Goal: Transaction & Acquisition: Purchase product/service

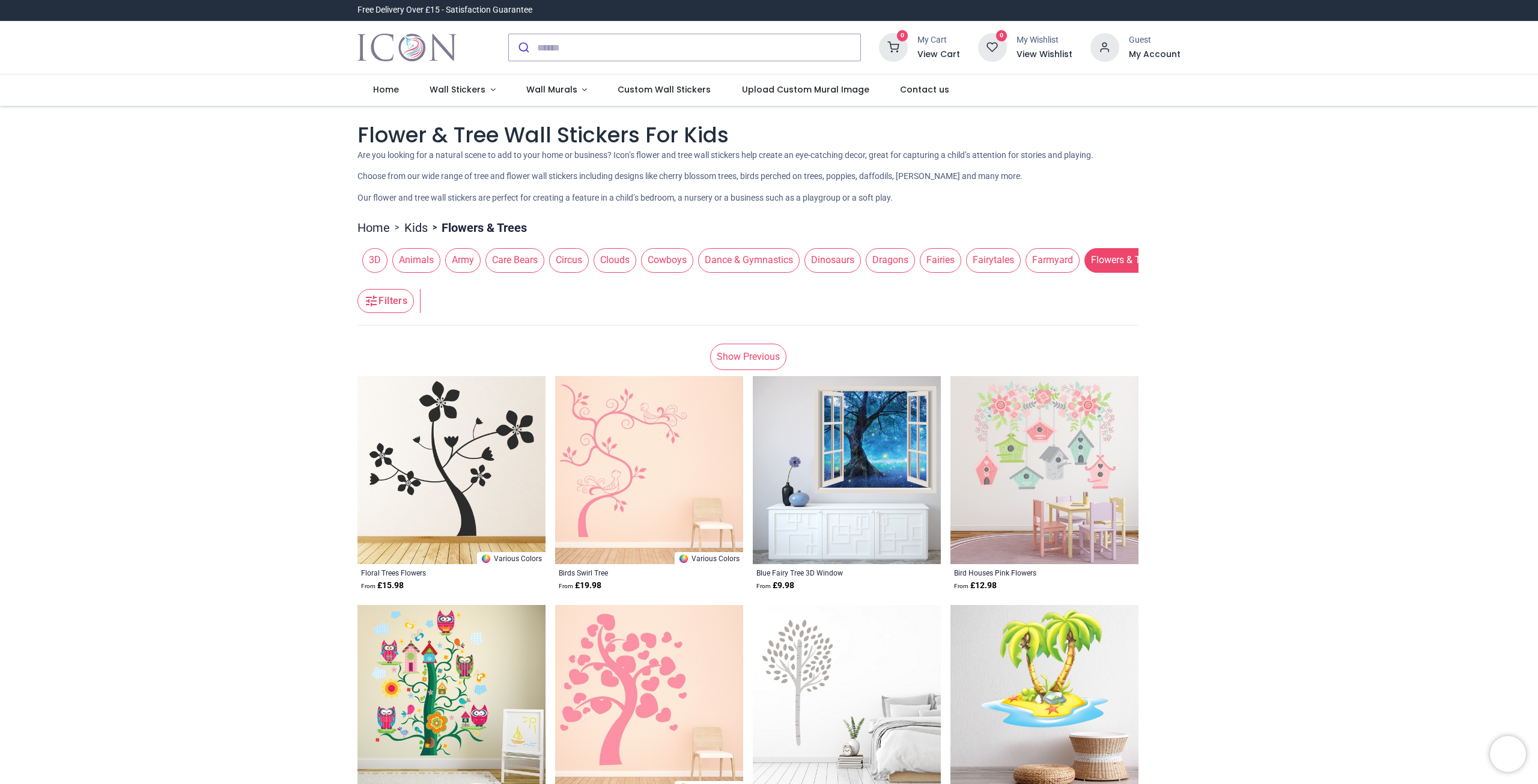
click at [729, 257] on span "Dance & Gymnastics" at bounding box center [748, 260] width 101 height 24
click at [740, 266] on span "Dance & Gymnastics" at bounding box center [748, 260] width 101 height 24
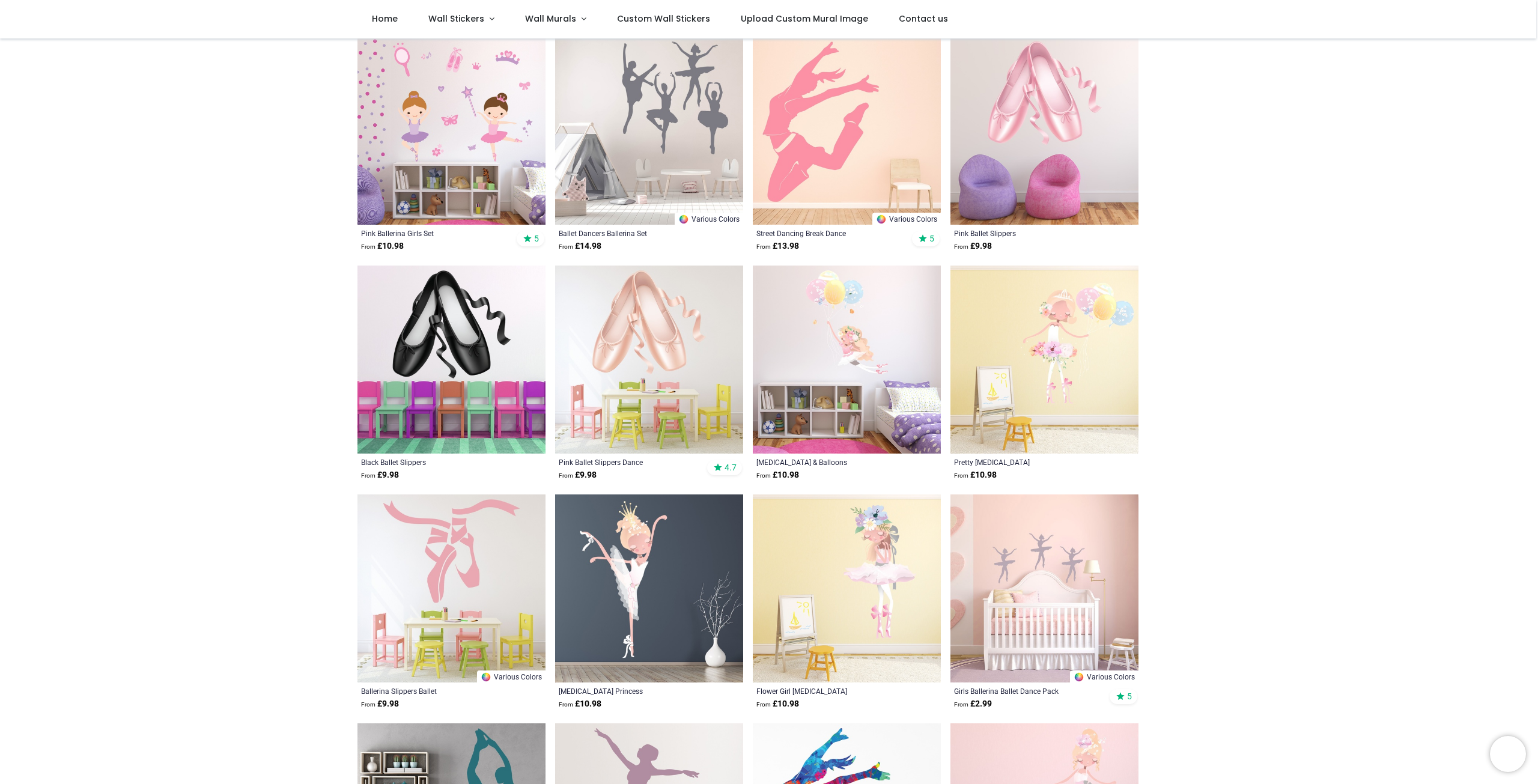
scroll to position [361, 0]
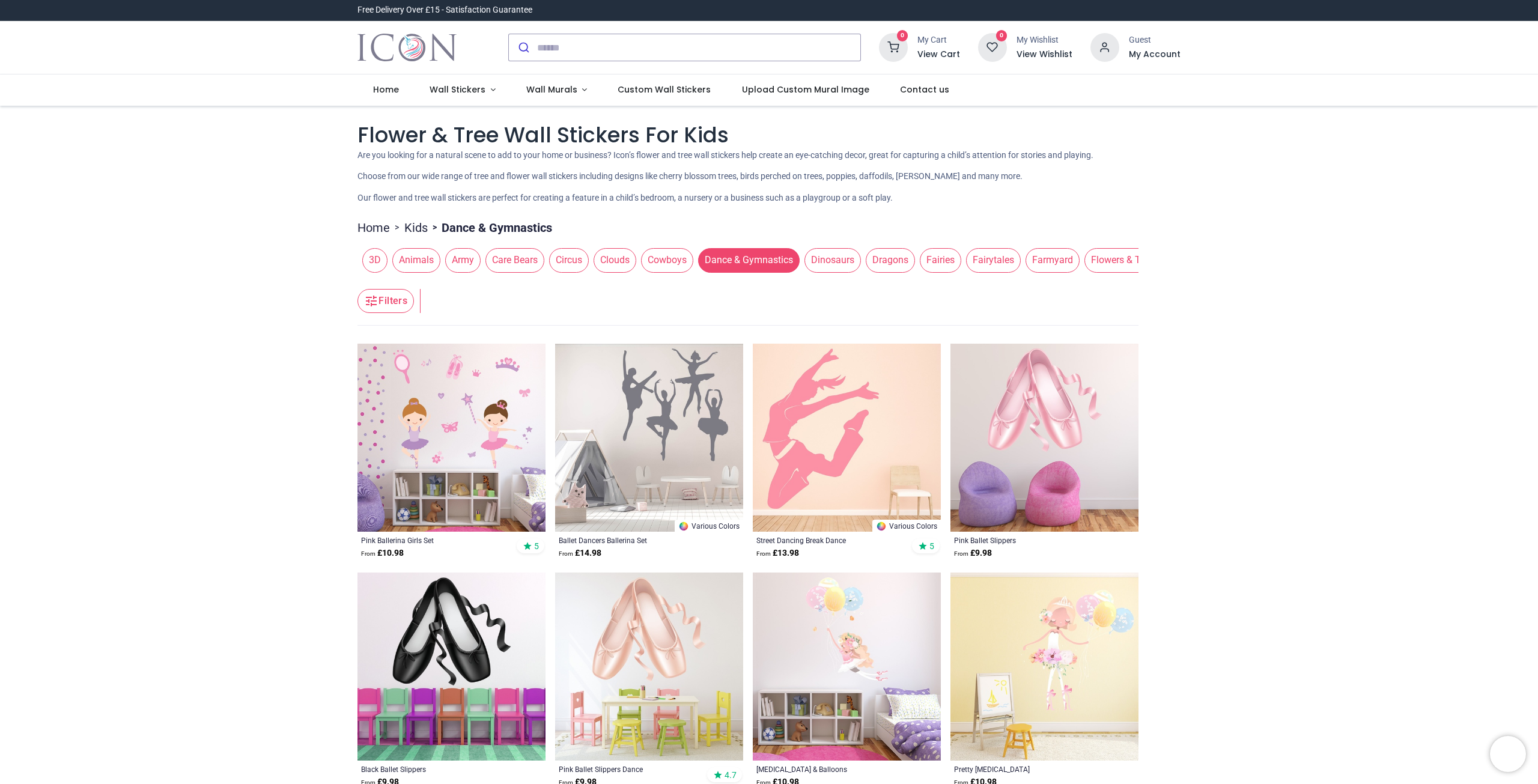
click at [920, 266] on span "Fairies" at bounding box center [941, 260] width 42 height 24
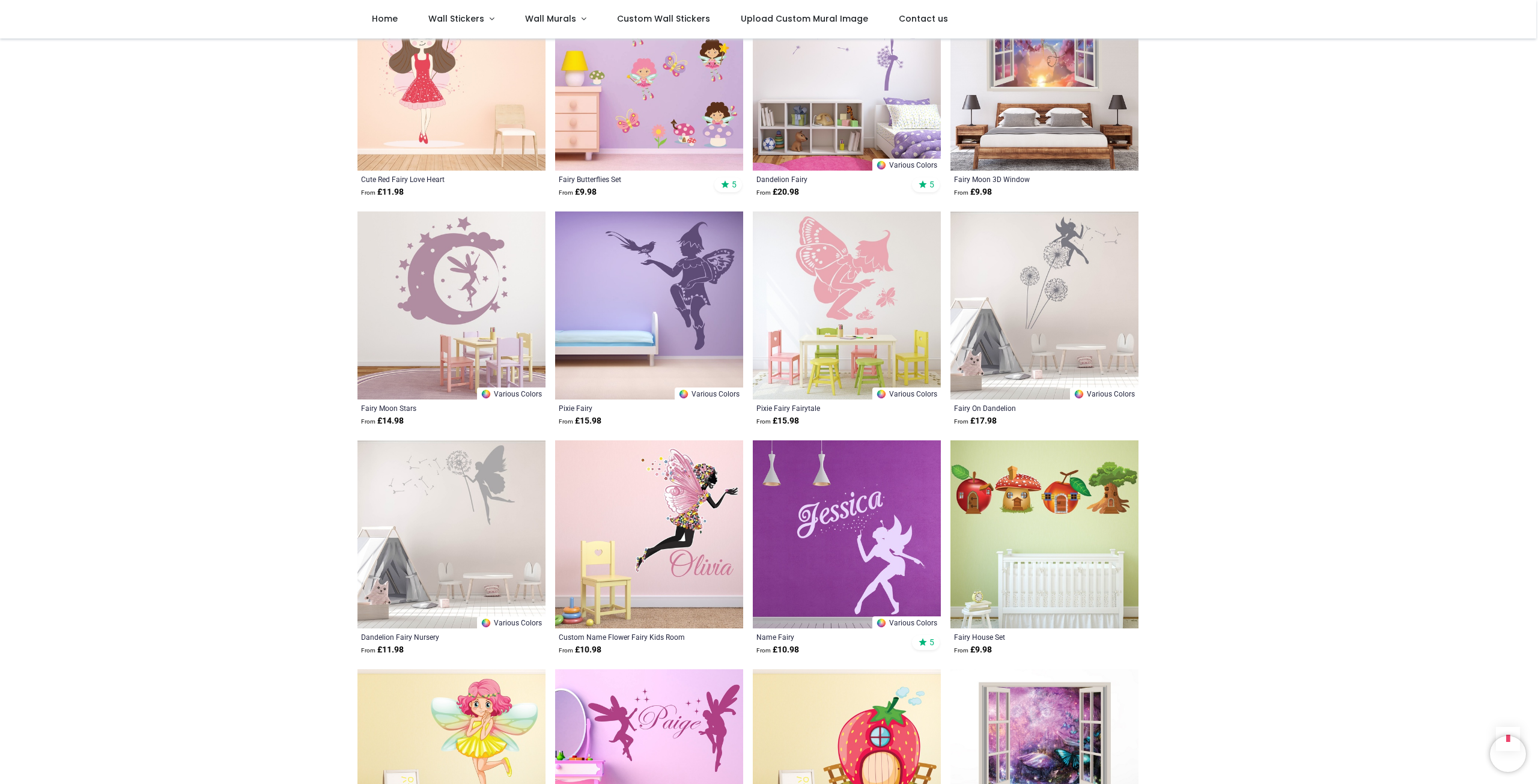
scroll to position [2643, 0]
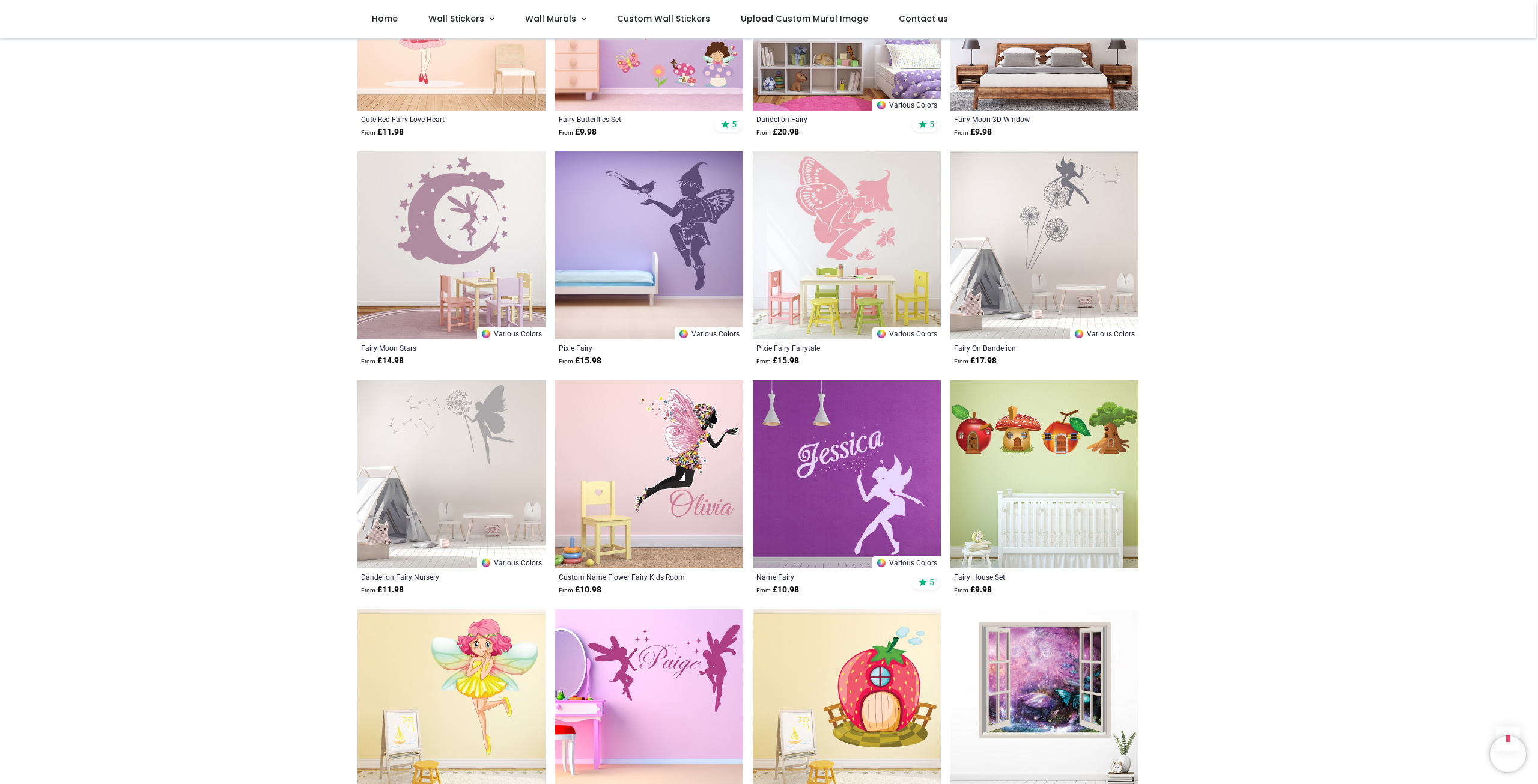
scroll to position [2823, 0]
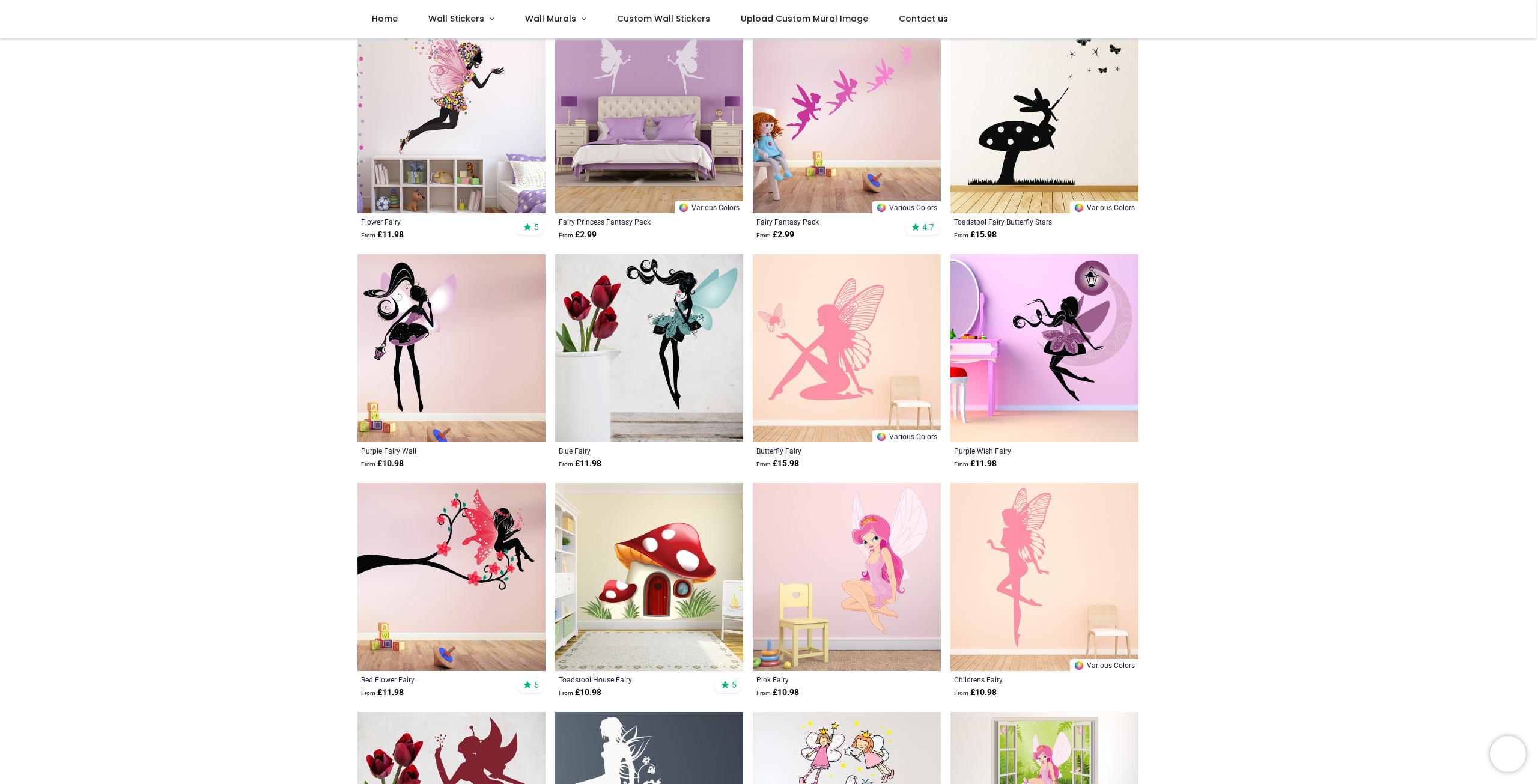
scroll to position [420, 0]
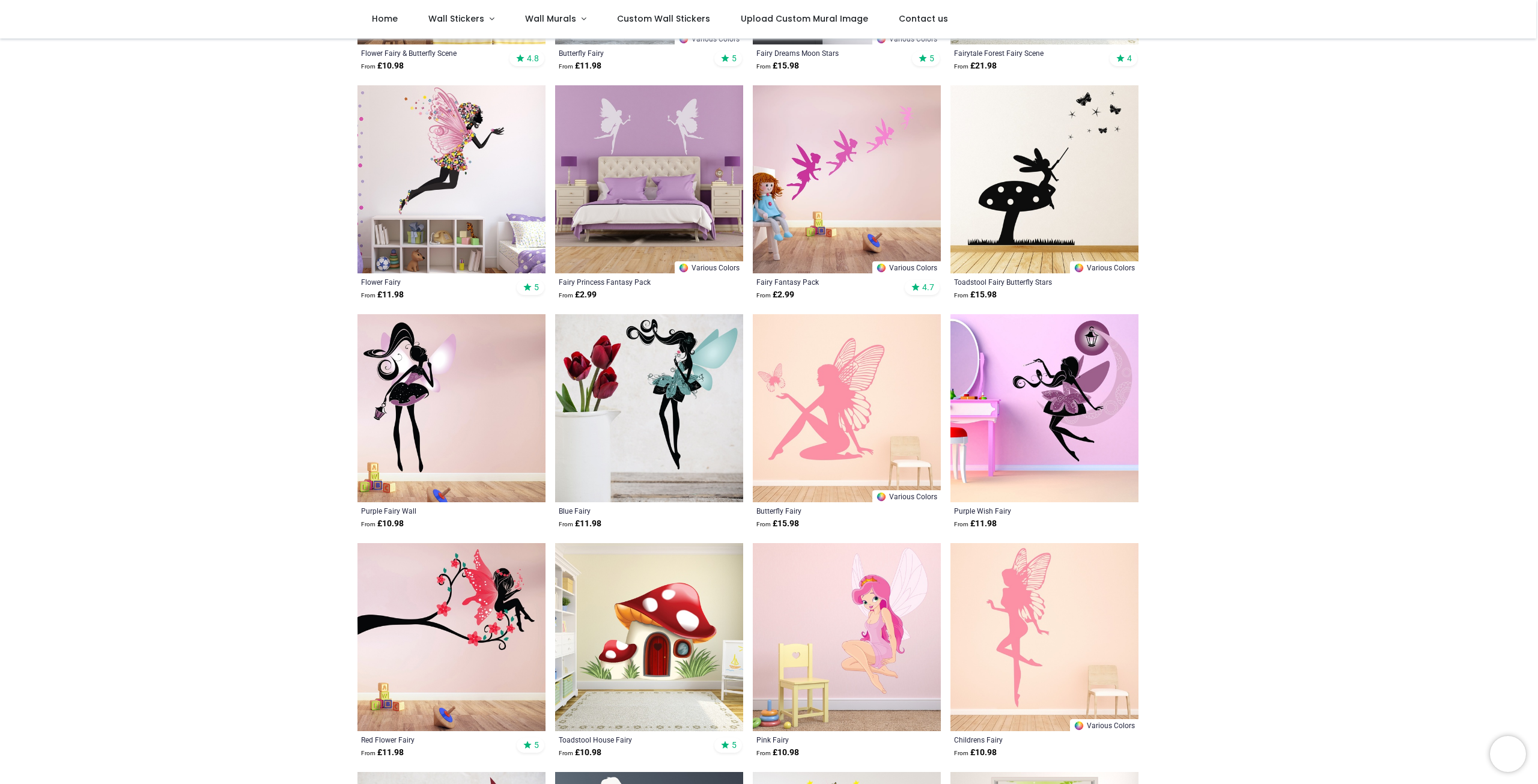
click at [1053, 578] on img at bounding box center [1045, 637] width 188 height 188
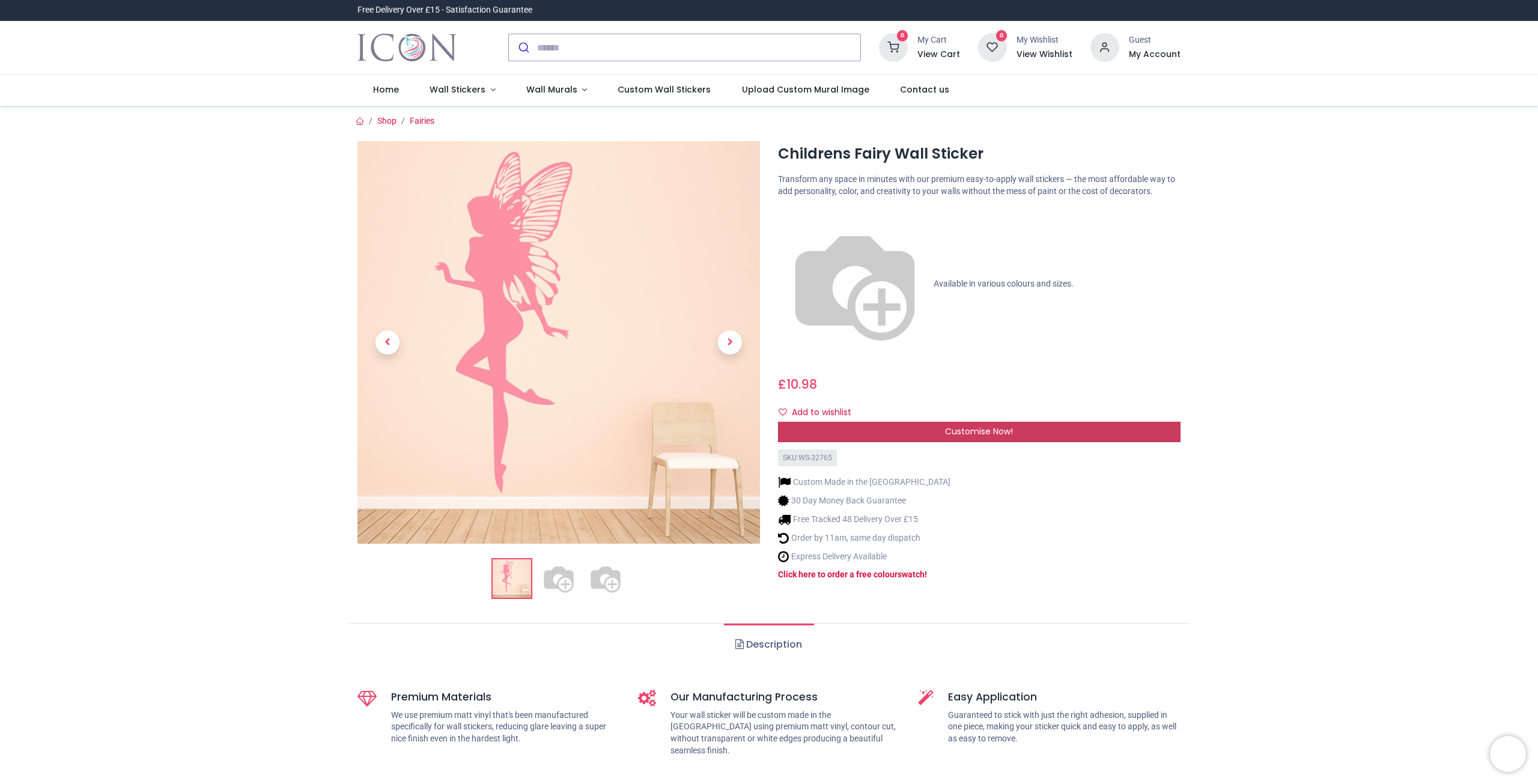
click at [966, 425] on span "Customise Now!" at bounding box center [979, 431] width 68 height 12
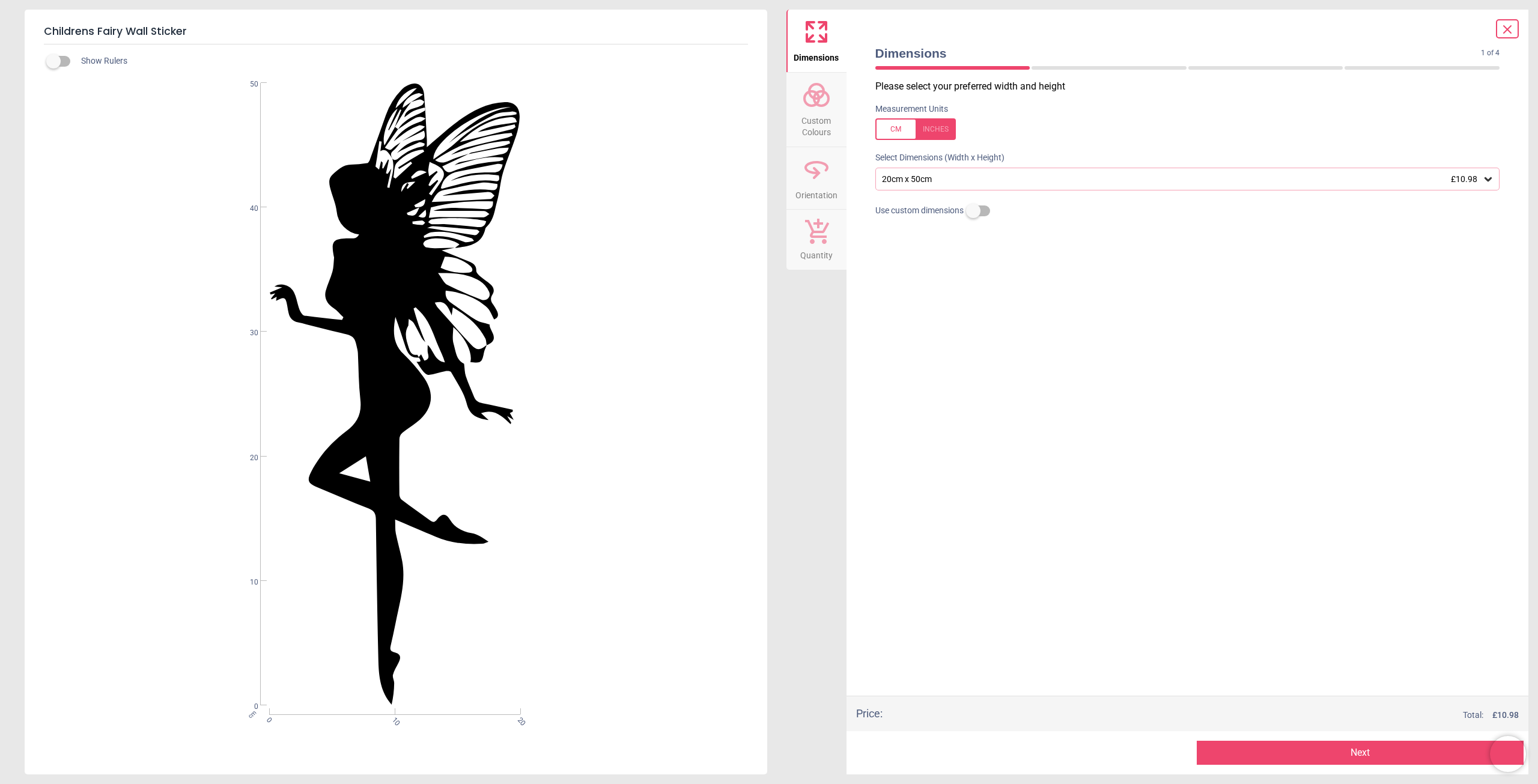
click at [1482, 178] on icon at bounding box center [1488, 179] width 12 height 12
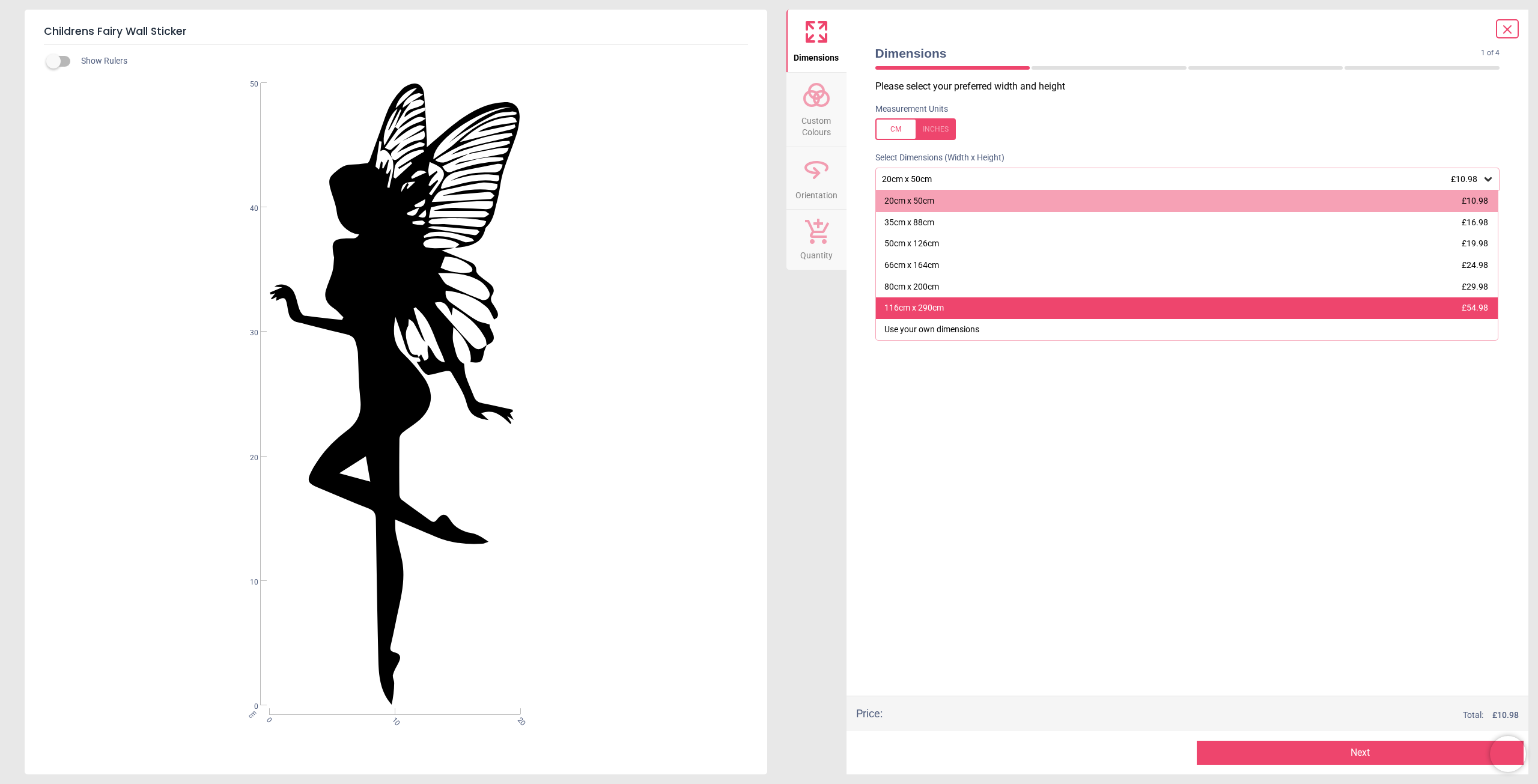
click at [1112, 319] on div "116cm x 290cm £54.98" at bounding box center [1187, 308] width 622 height 22
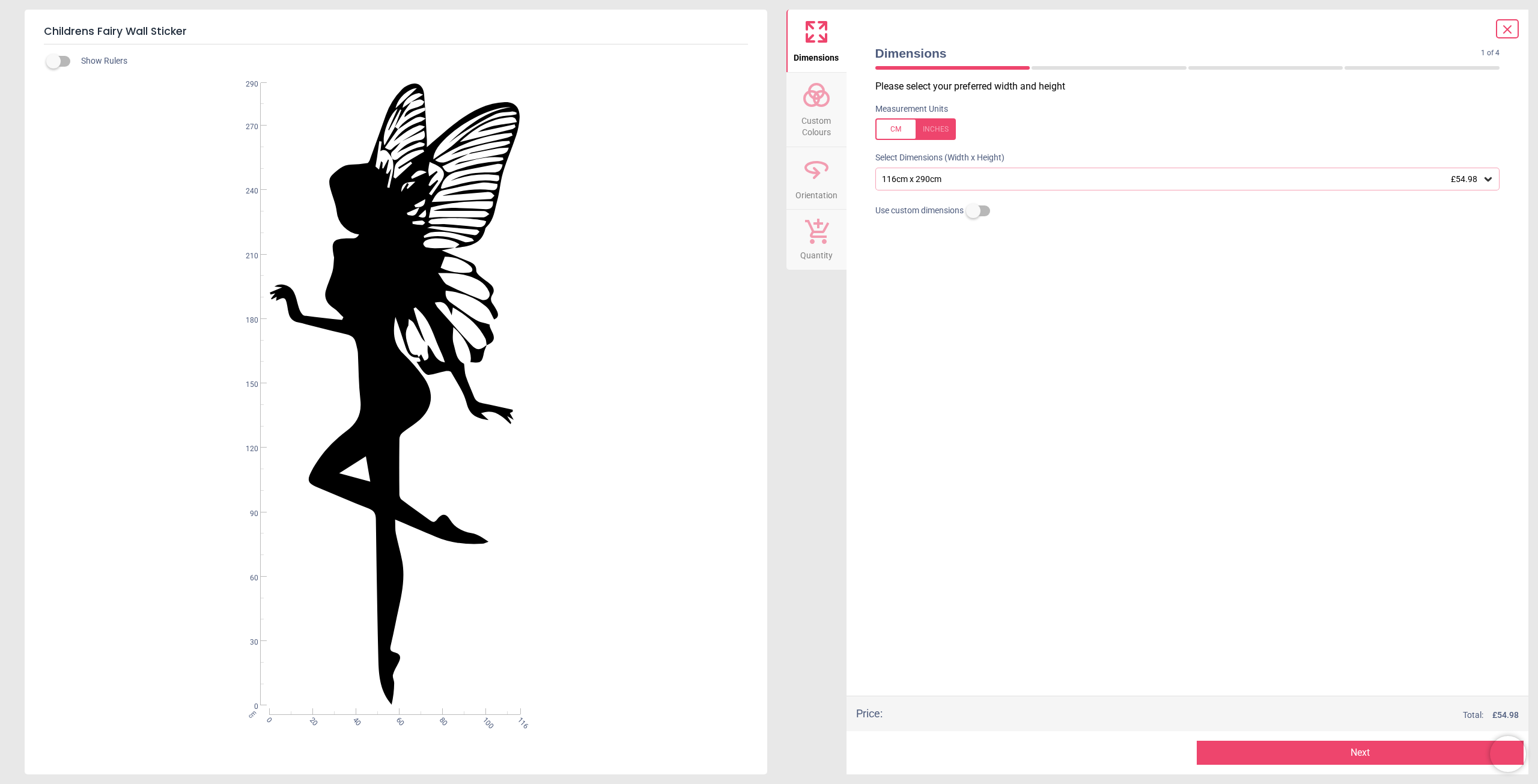
click at [1480, 178] on div "116cm x 290cm £54.98" at bounding box center [1182, 179] width 602 height 10
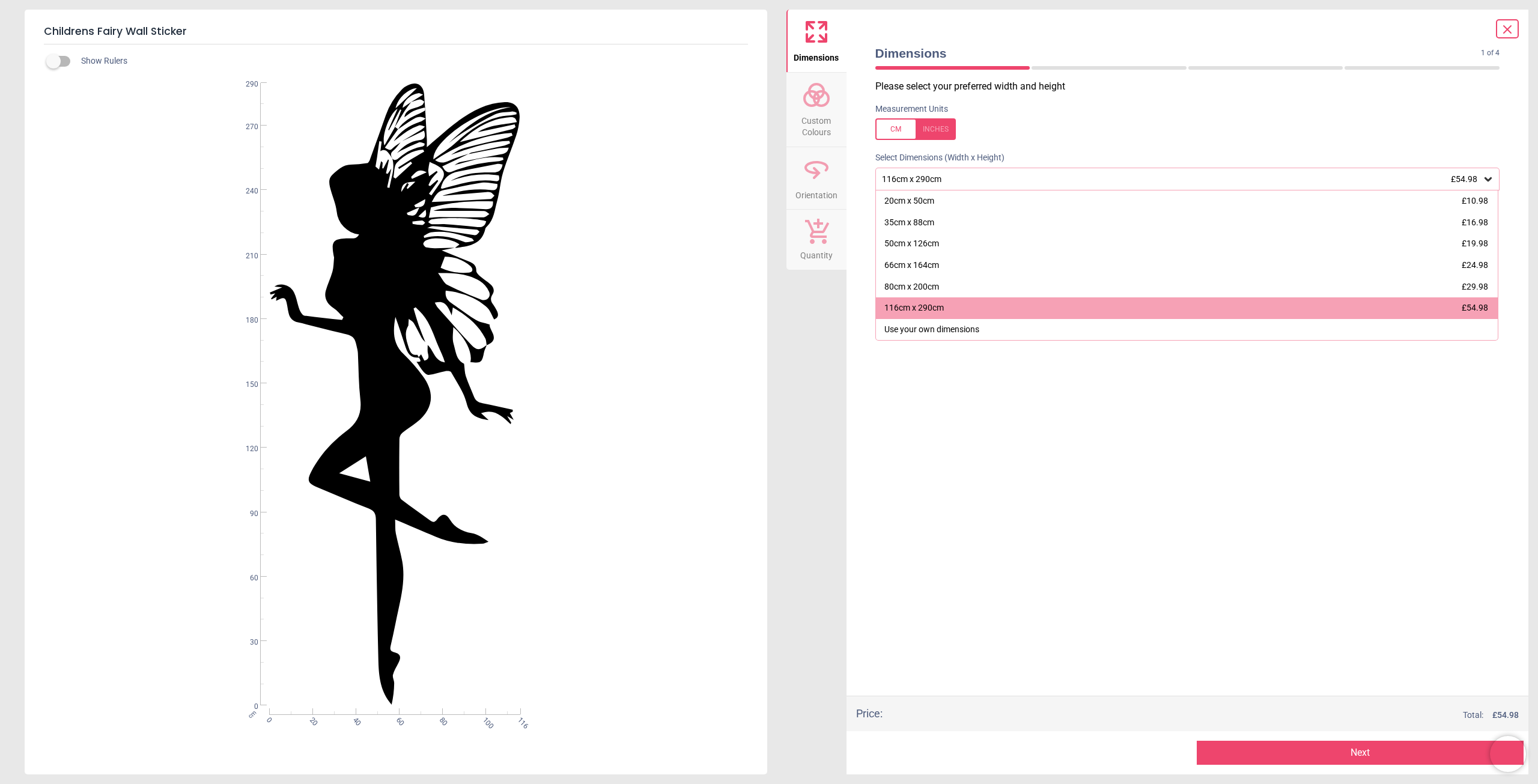
click at [1044, 260] on div "66cm x 164cm £24.98" at bounding box center [1187, 265] width 622 height 22
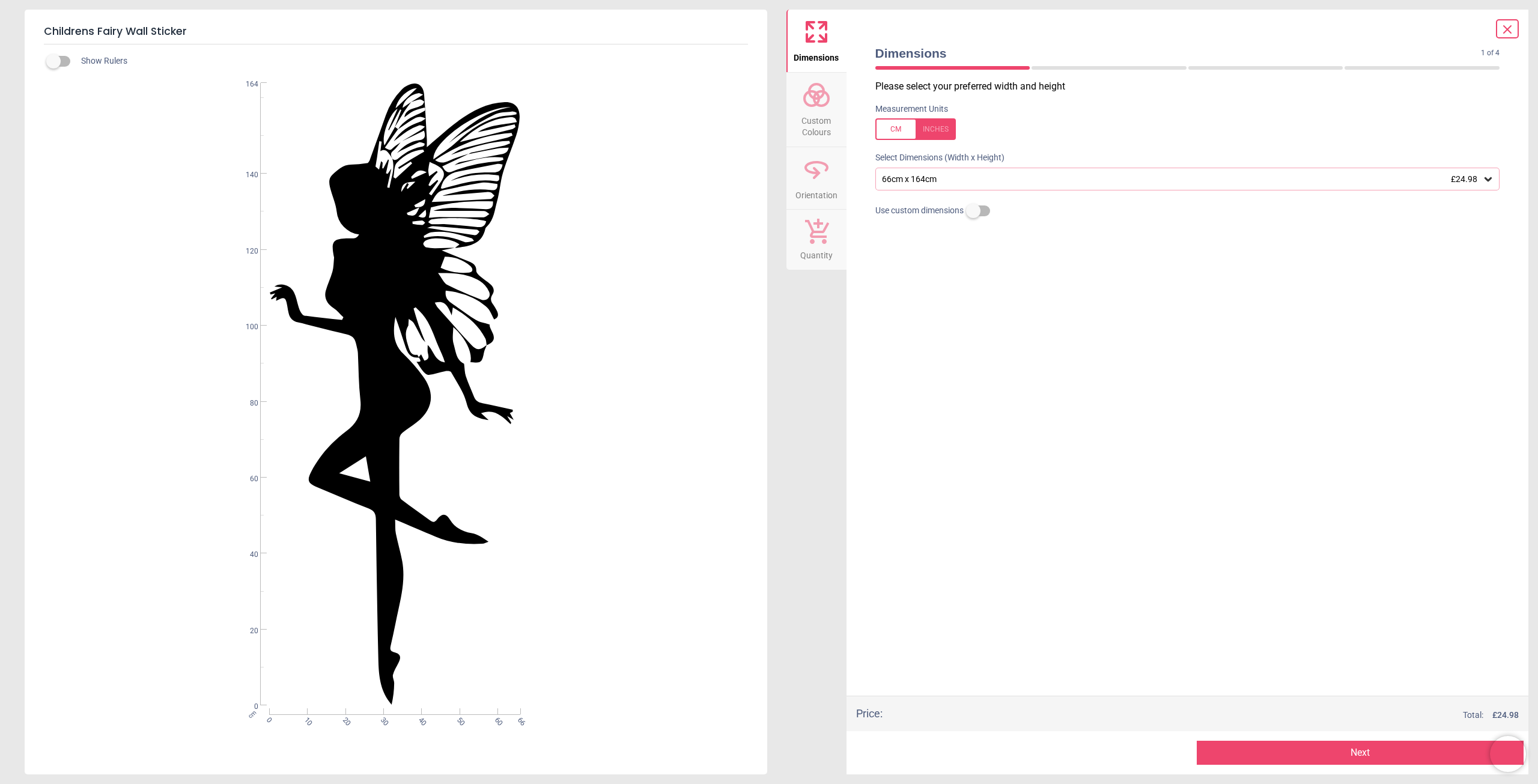
click at [1488, 175] on icon at bounding box center [1488, 179] width 12 height 12
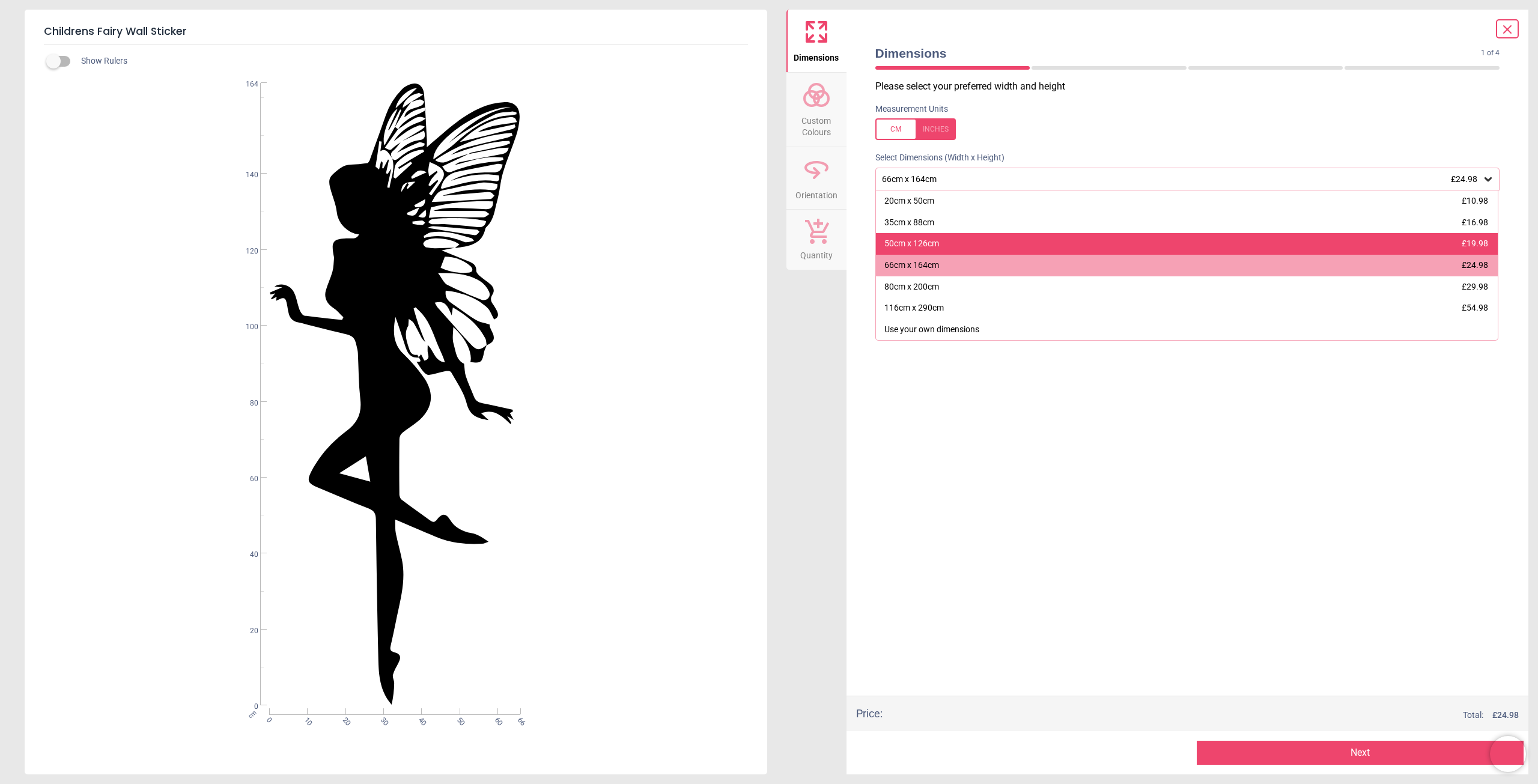
click at [1276, 239] on div "50cm x 126cm £19.98" at bounding box center [1187, 244] width 622 height 22
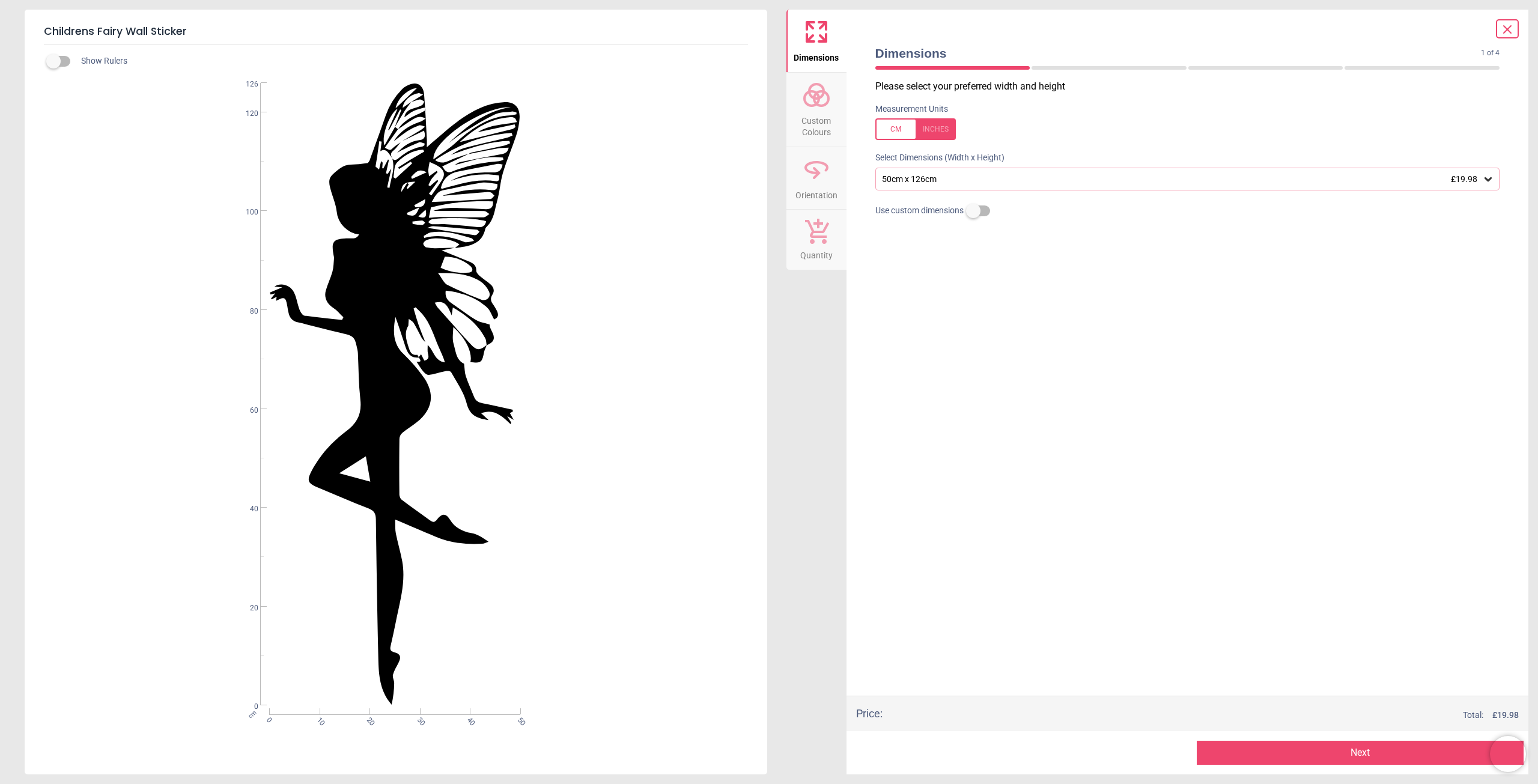
drag, startPoint x: 943, startPoint y: 132, endPoint x: 956, endPoint y: 133, distance: 13.0
click at [947, 133] on div at bounding box center [916, 129] width 80 height 22
click at [1493, 180] on icon at bounding box center [1488, 179] width 12 height 12
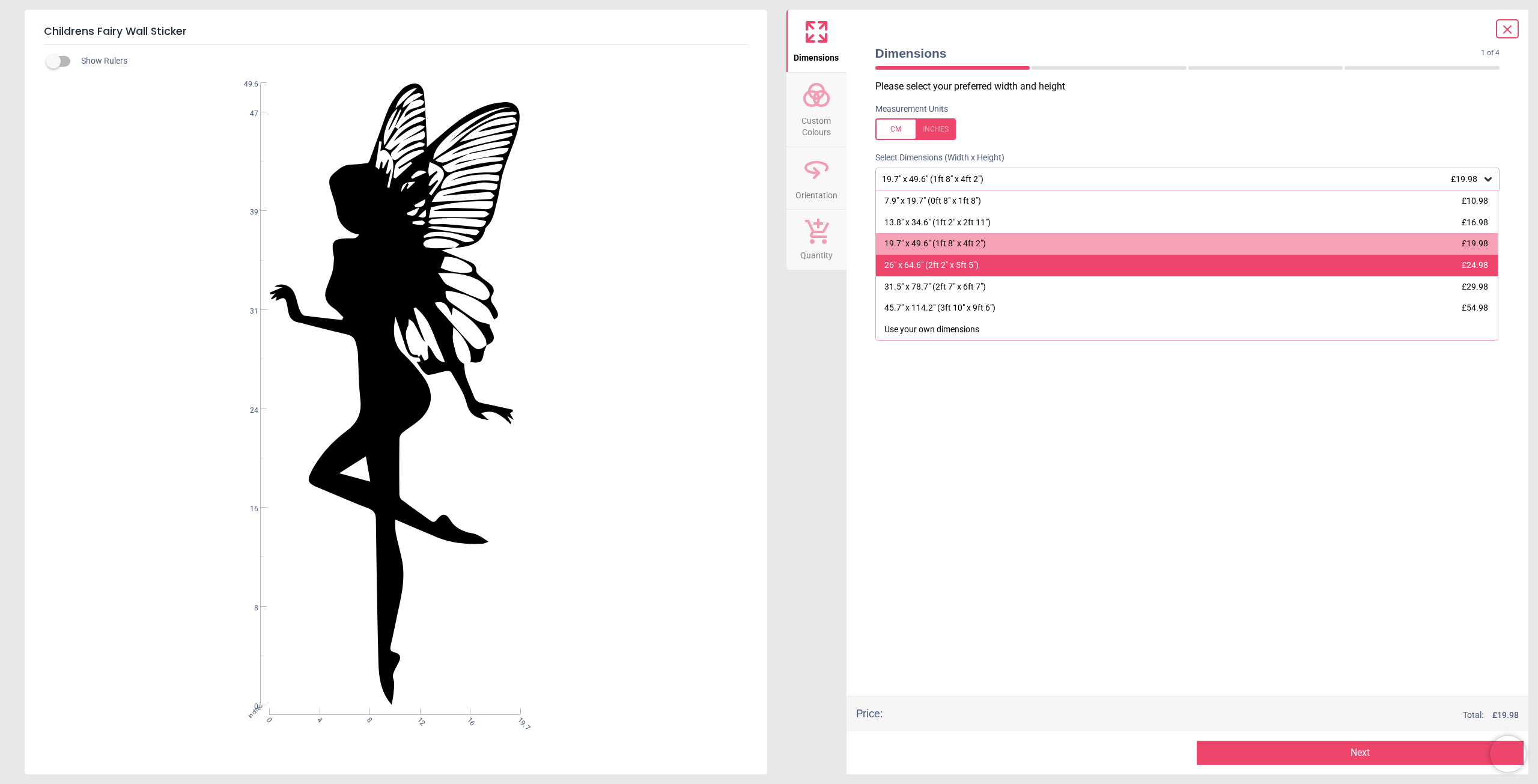
click at [1426, 266] on div "26" x 64.6" (2ft 2" x 5ft 5") £24.98" at bounding box center [1187, 265] width 622 height 22
